Goal: Information Seeking & Learning: Learn about a topic

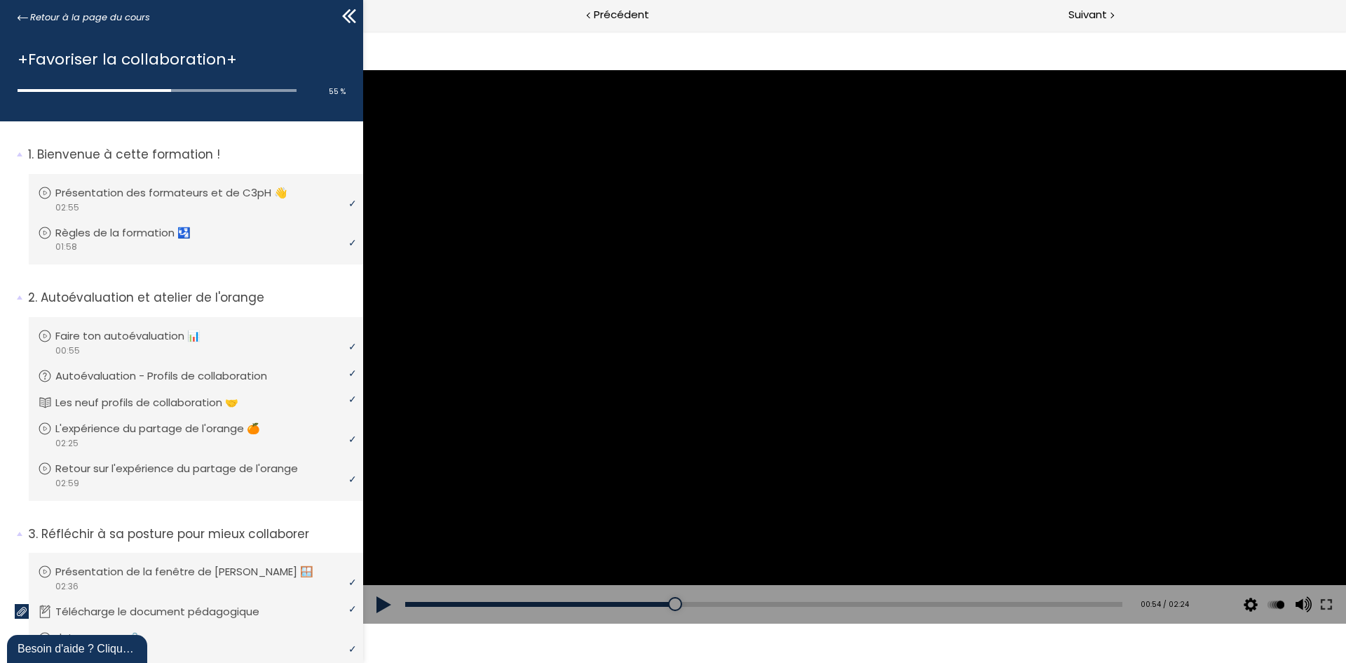
scroll to position [786, 0]
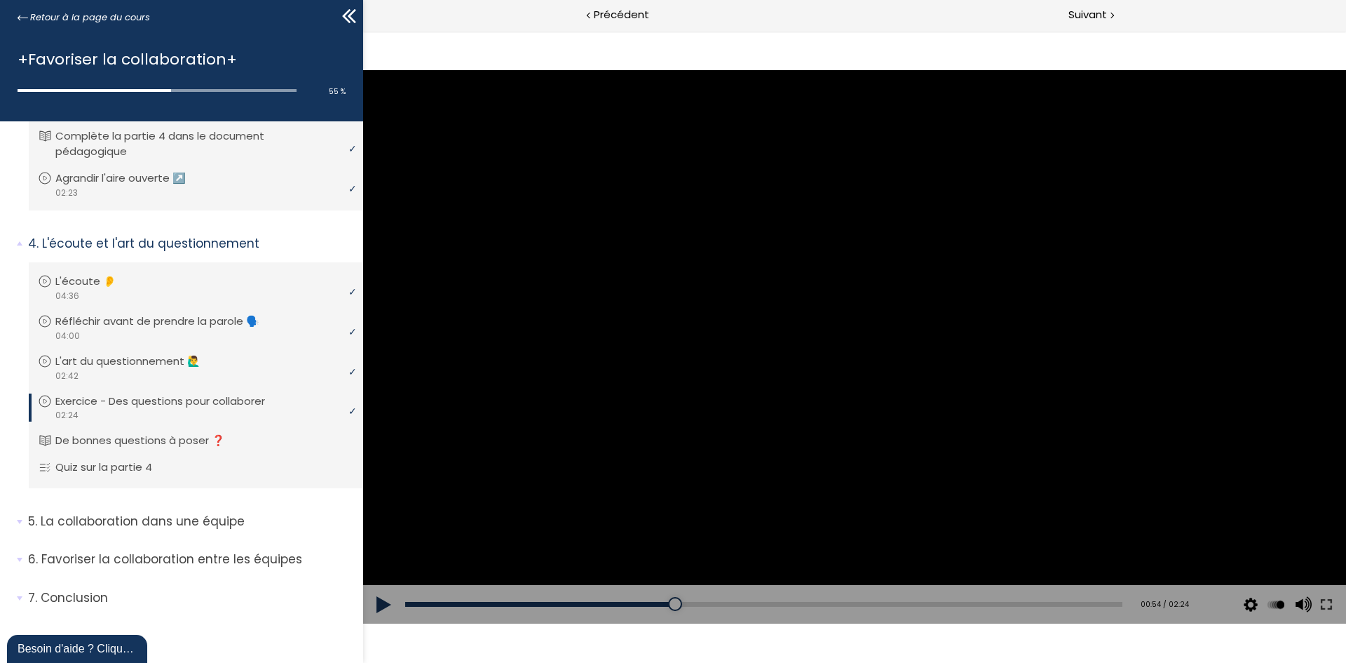
click at [367, 602] on button at bounding box center [384, 604] width 42 height 39
click at [989, 605] on div "01:52" at bounding box center [763, 604] width 717 height 5
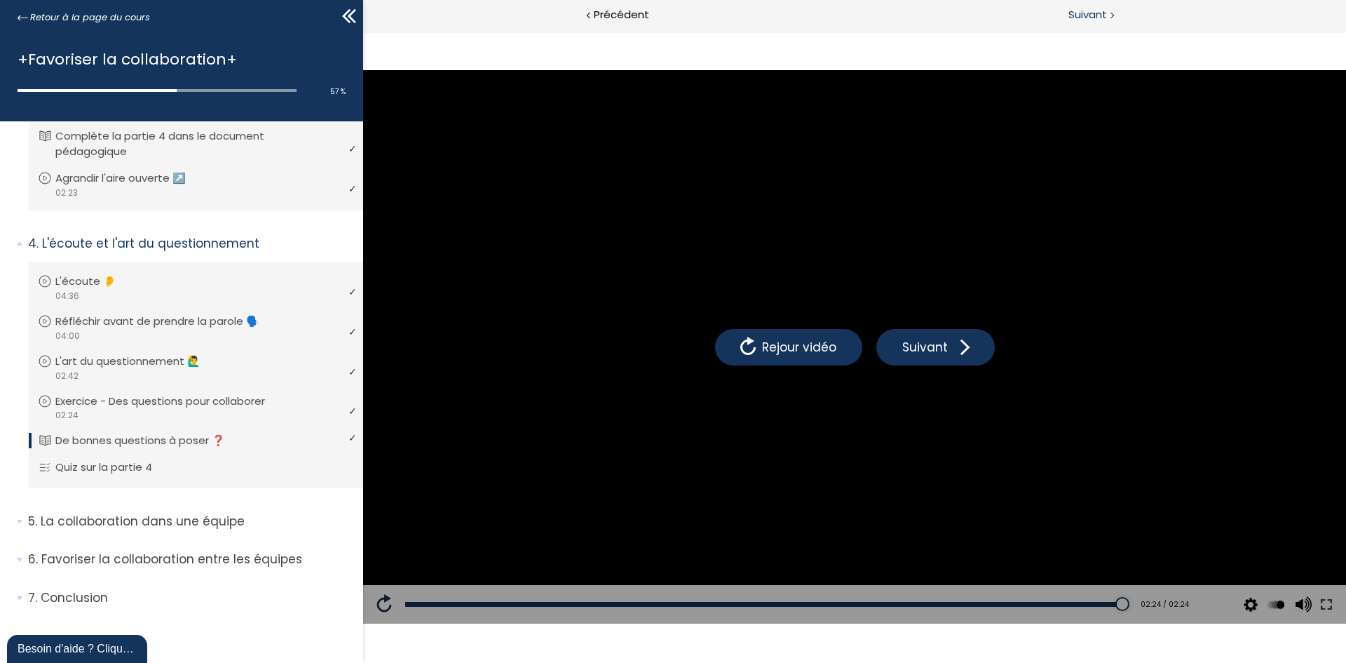
click at [1120, 22] on div "Suivant" at bounding box center [1101, 16] width 492 height 32
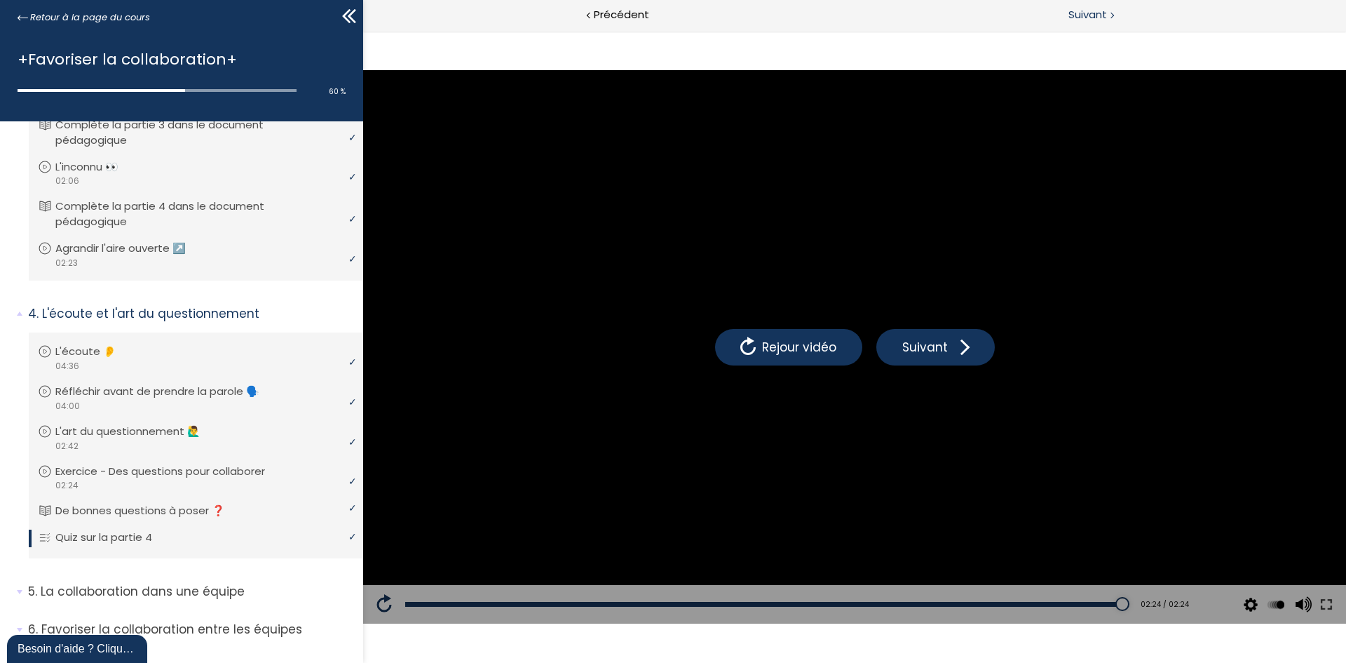
click at [1094, 20] on span "Suivant" at bounding box center [1088, 15] width 39 height 18
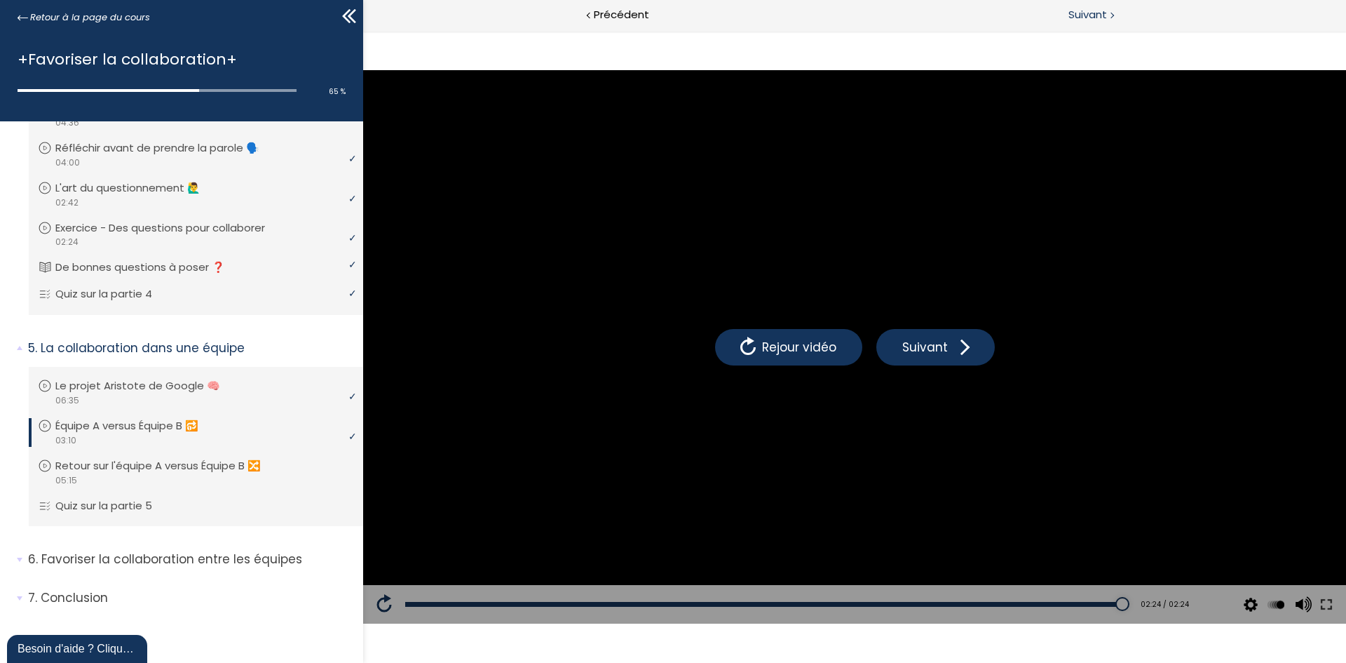
click at [1069, 18] on span "Suivant" at bounding box center [1088, 15] width 39 height 18
